Goal: Information Seeking & Learning: Learn about a topic

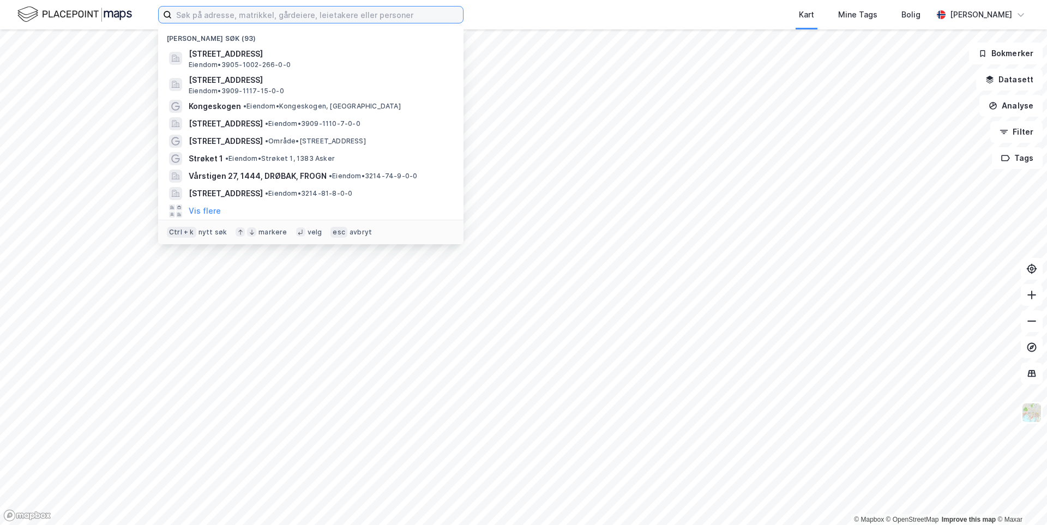
click at [227, 18] on input at bounding box center [317, 15] width 291 height 16
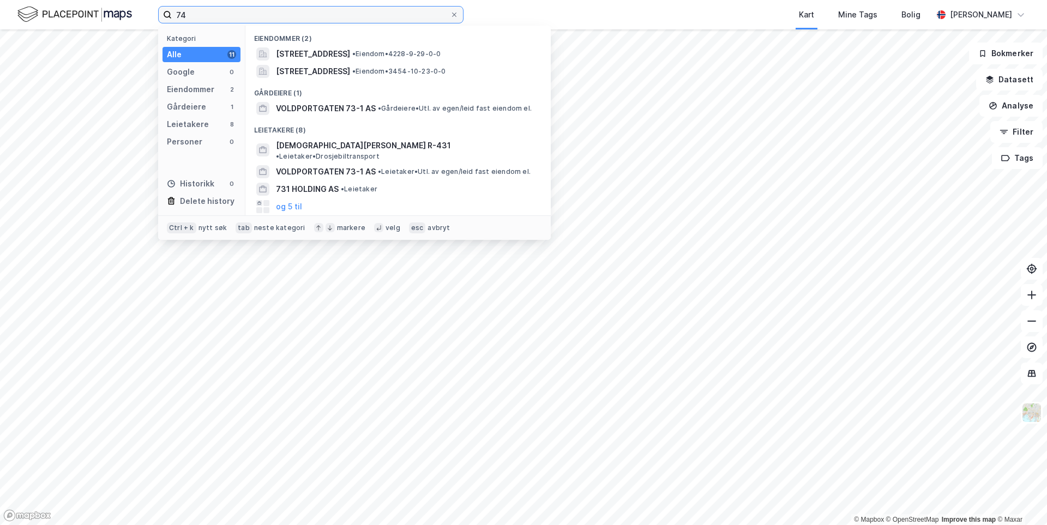
type input "7"
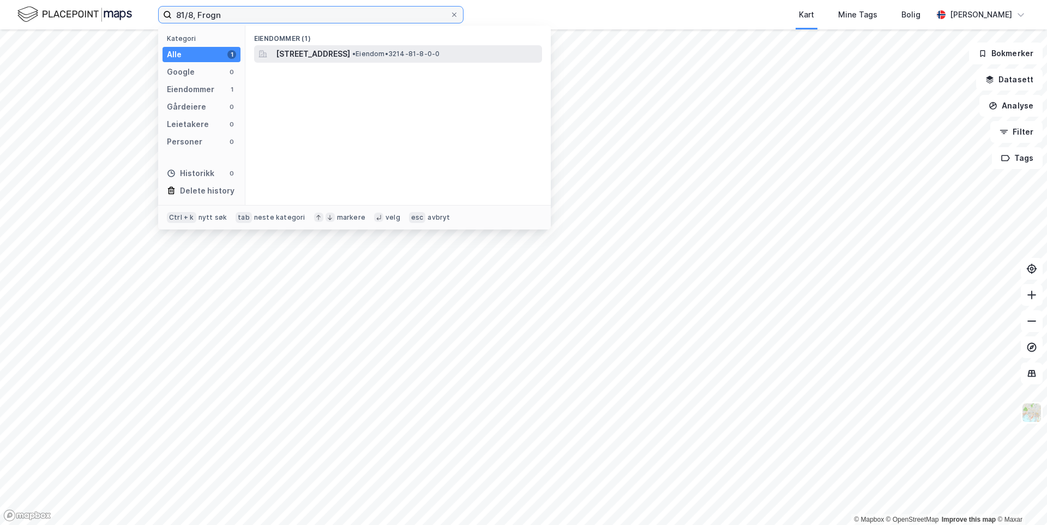
type input "81/8, Frogn"
click at [306, 57] on span "[STREET_ADDRESS]" at bounding box center [313, 53] width 74 height 13
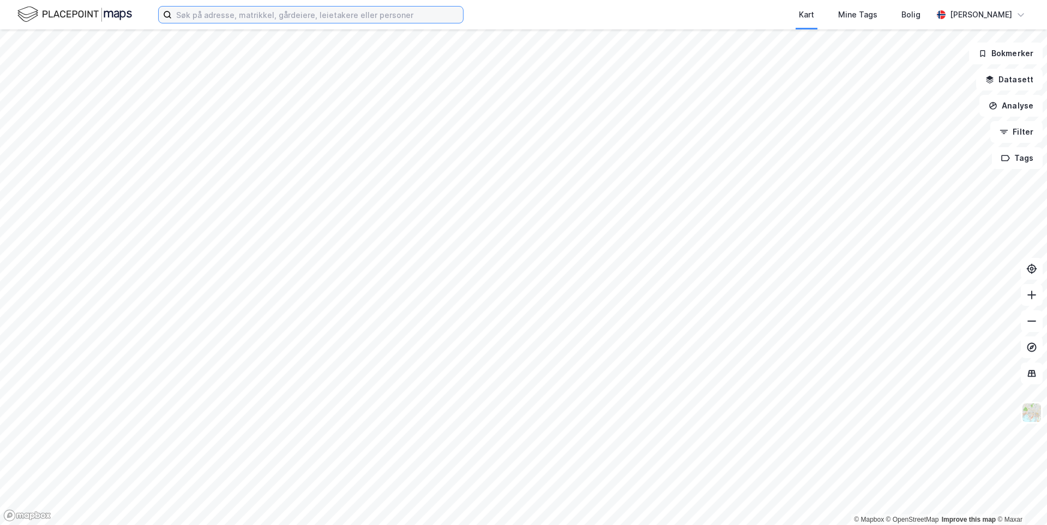
click at [234, 19] on input at bounding box center [317, 15] width 291 height 16
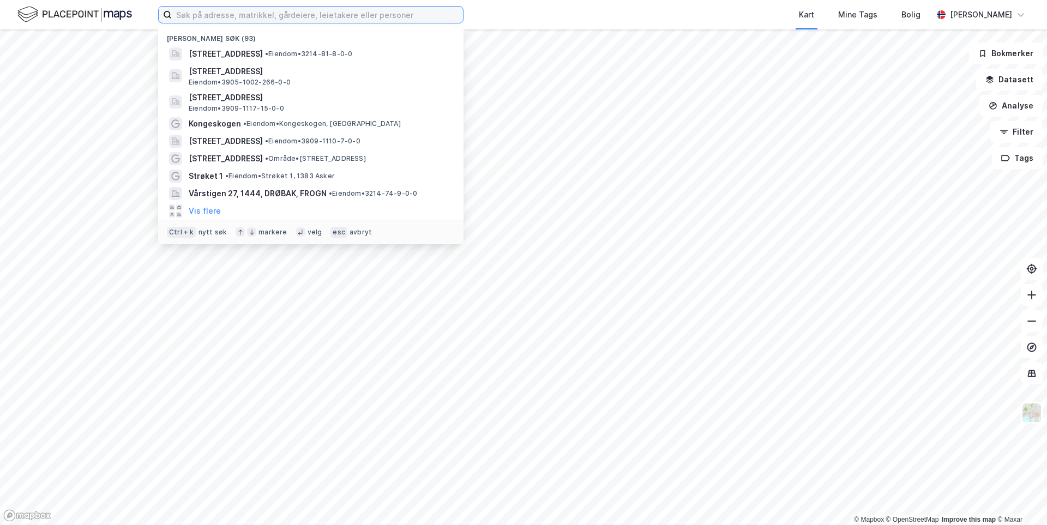
paste input "gnr 106 bnr 31 i Sandefjord kommune"
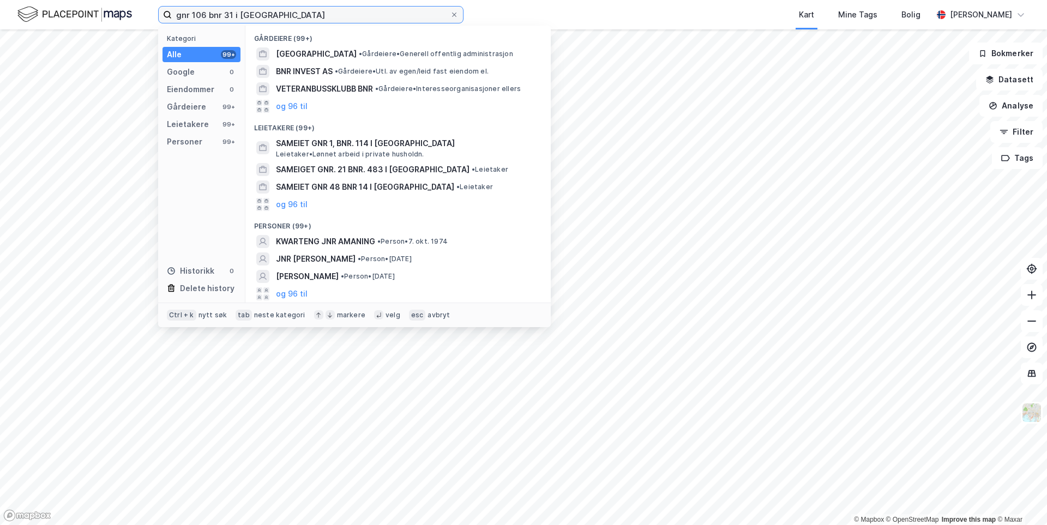
drag, startPoint x: 191, startPoint y: 17, endPoint x: 150, endPoint y: 19, distance: 41.5
click at [150, 19] on div "gnr 106 bnr 31 i Sandefjord kommune Kategori Alle 99+ Google 0 Eiendommer 0 Går…" at bounding box center [523, 14] width 1047 height 29
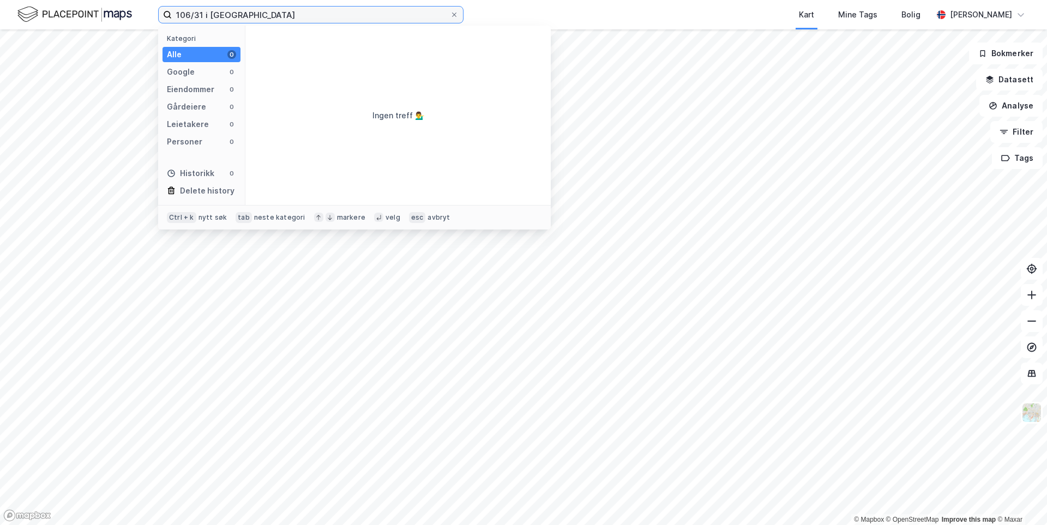
click at [209, 16] on input "106/31 i Sandefjord kommune" at bounding box center [311, 15] width 278 height 16
click at [277, 17] on input "106/31, Sandefjord kommune" at bounding box center [311, 15] width 278 height 16
type input "106/31, Sandefjord"
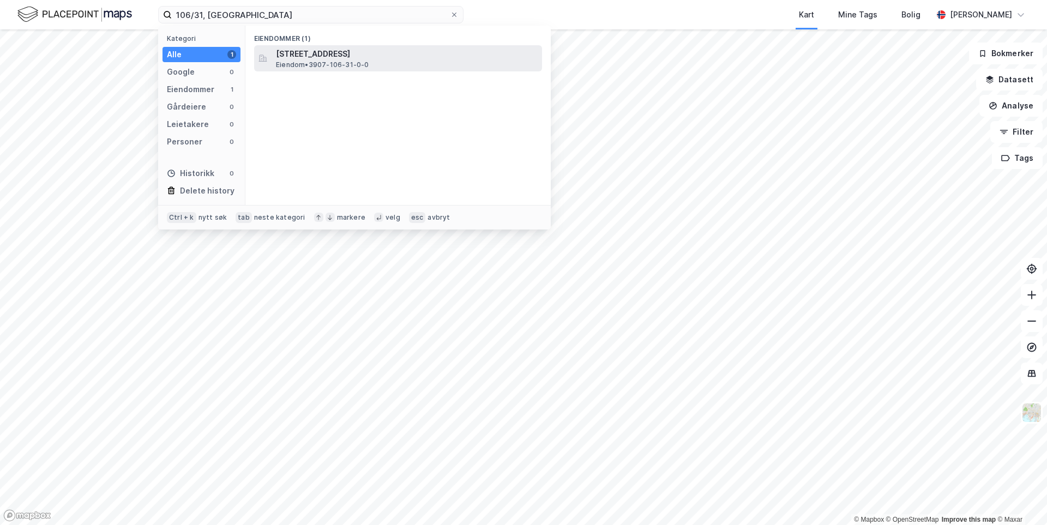
click at [306, 65] on span "Eiendom • 3907-106-31-0-0" at bounding box center [322, 65] width 93 height 9
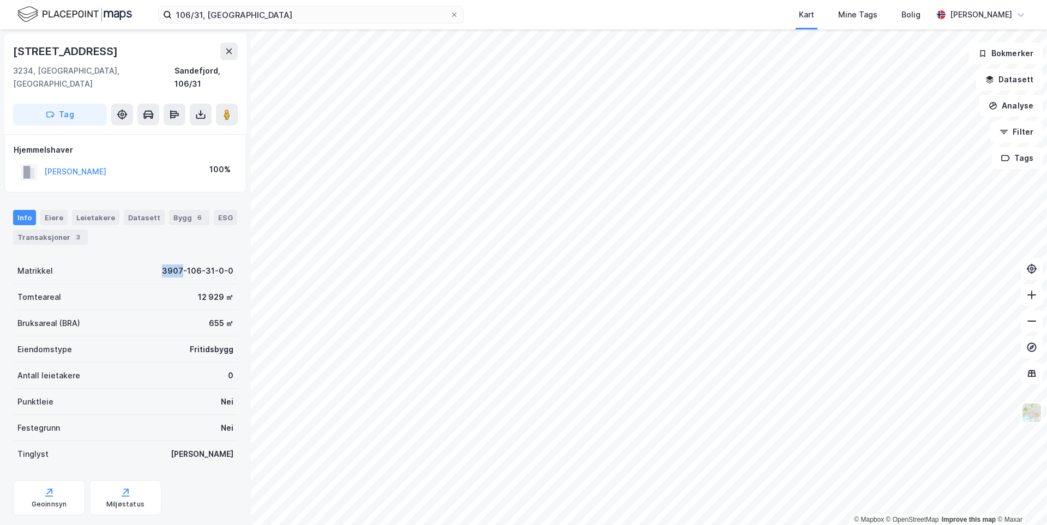
drag, startPoint x: 118, startPoint y: 269, endPoint x: 177, endPoint y: 249, distance: 62.8
click at [177, 258] on div "Matrikkel 3907-106-31-0-0" at bounding box center [125, 271] width 225 height 26
